Goal: Transaction & Acquisition: Book appointment/travel/reservation

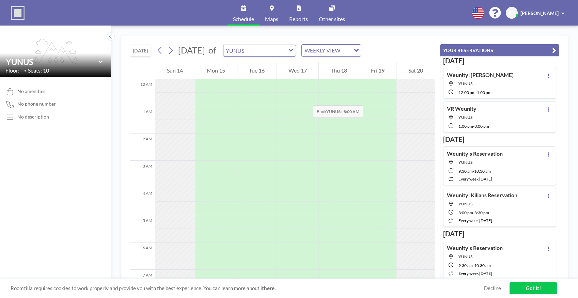
scroll to position [204, 0]
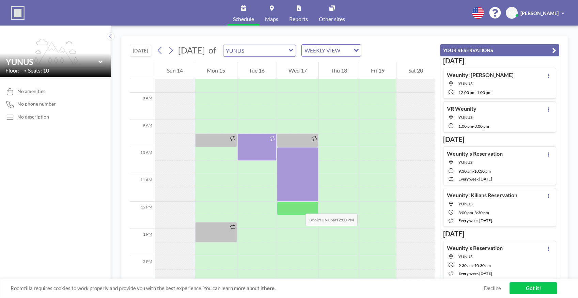
drag, startPoint x: 299, startPoint y: 157, endPoint x: 299, endPoint y: 205, distance: 47.7
click at [299, 207] on div at bounding box center [298, 202] width 42 height 654
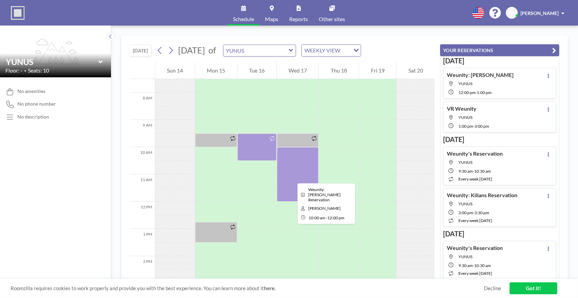
click at [292, 177] on div at bounding box center [298, 174] width 42 height 55
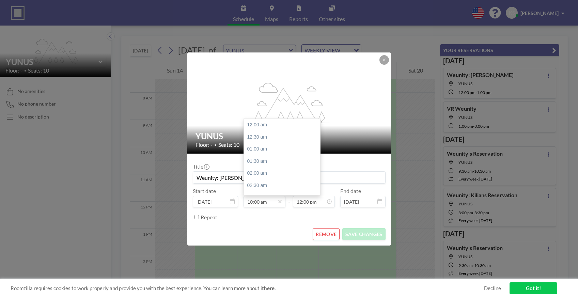
scroll to position [243, 0]
click at [263, 202] on input "10:00 am" at bounding box center [265, 202] width 42 height 12
click at [281, 202] on icon at bounding box center [279, 201] width 3 height 3
click at [260, 173] on div "12:00 pm" at bounding box center [282, 173] width 76 height 12
type input "12:00 pm"
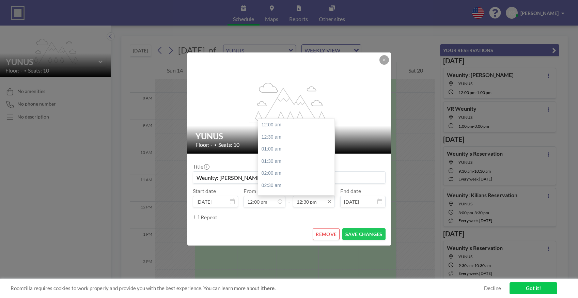
scroll to position [303, 0]
click at [277, 161] on div "02:00 pm" at bounding box center [296, 161] width 76 height 12
type input "02:00 pm"
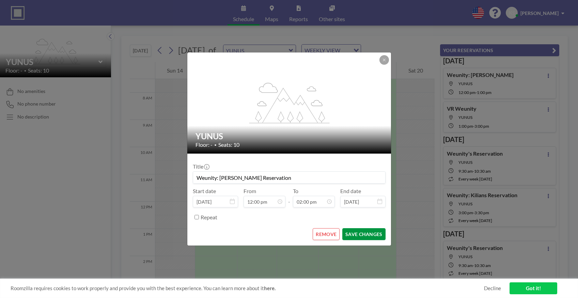
click at [363, 233] on button "SAVE CHANGES" at bounding box center [364, 234] width 43 height 12
